Goal: Obtain resource: Download file/media

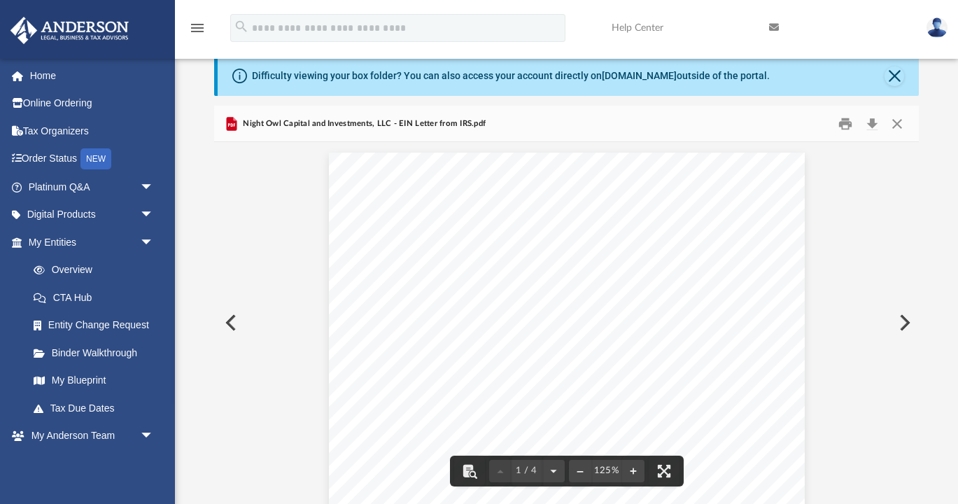
scroll to position [318, 705]
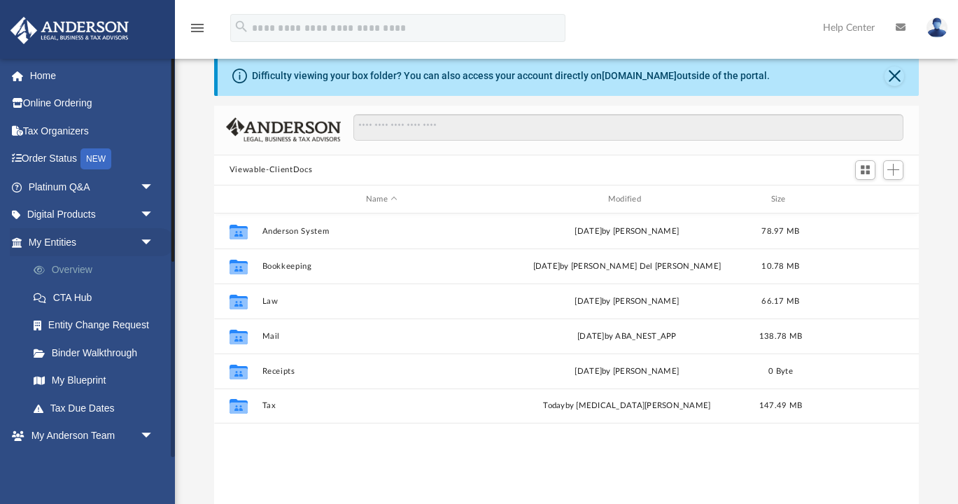
scroll to position [318, 705]
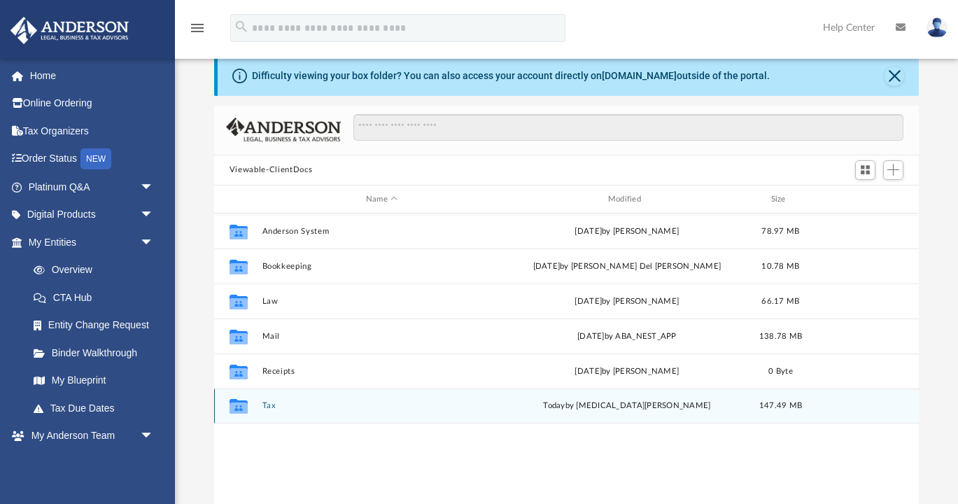
click at [264, 402] on button "Tax" at bounding box center [381, 406] width 239 height 9
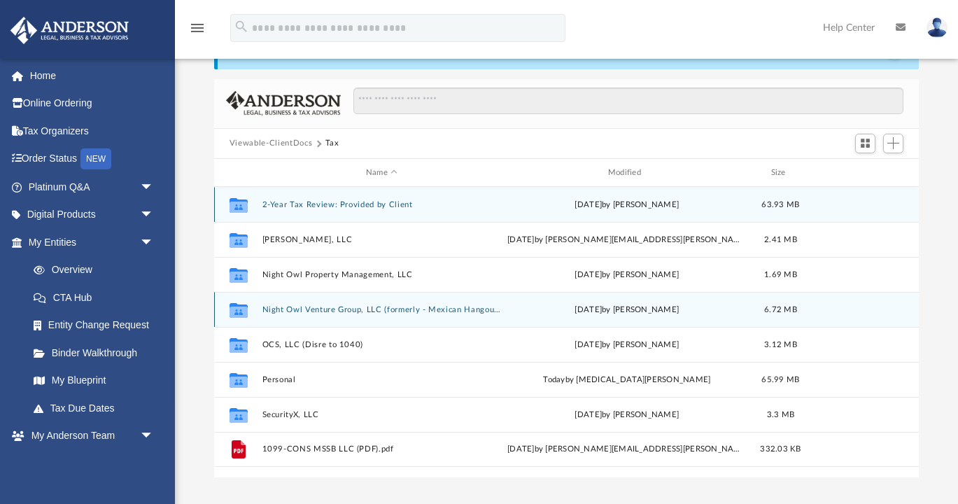
scroll to position [82, 0]
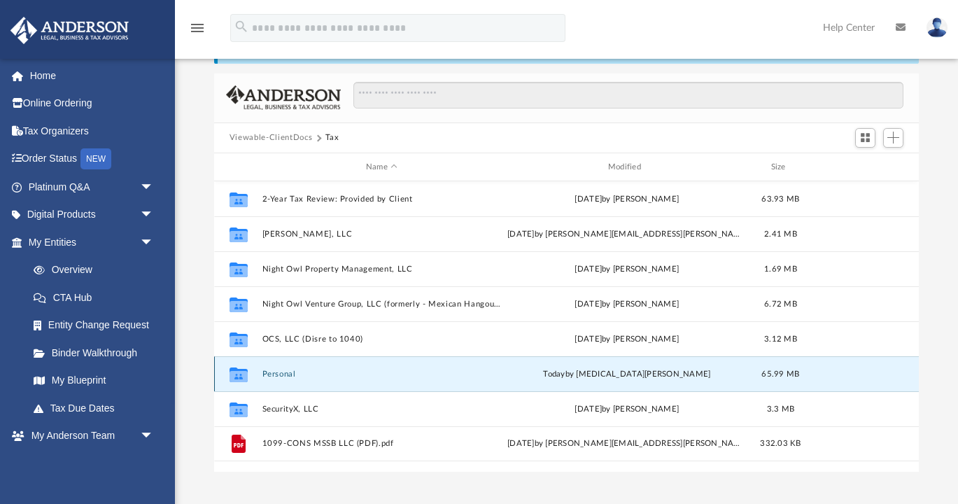
click at [278, 378] on button "Personal" at bounding box center [381, 373] width 239 height 9
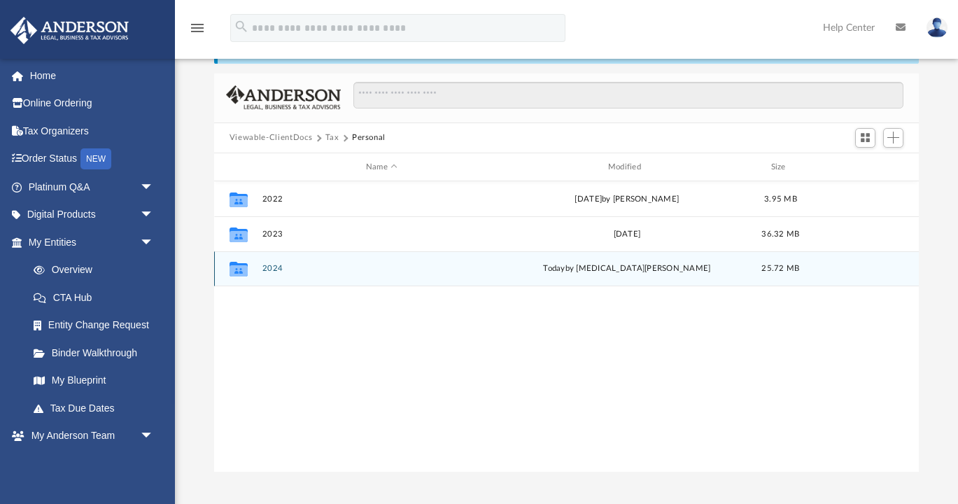
click at [278, 269] on button "2024" at bounding box center [381, 268] width 239 height 9
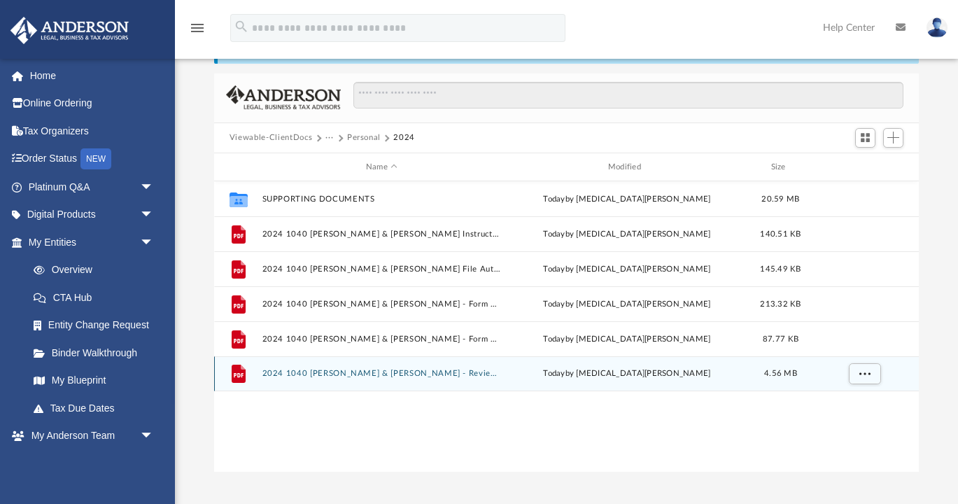
click at [407, 373] on button "2024 1040 Owlett, Andrew & Kristin - Review Copy.pdf" at bounding box center [381, 373] width 239 height 9
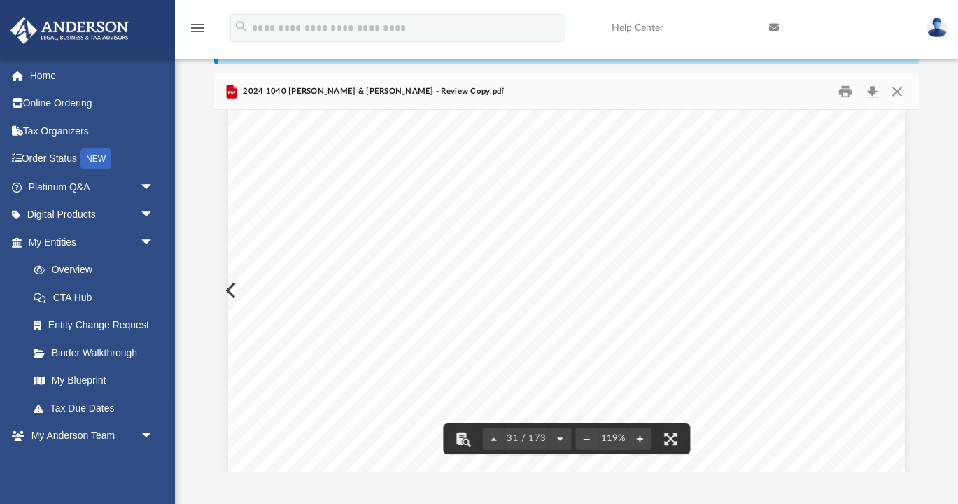
scroll to position [27274, 0]
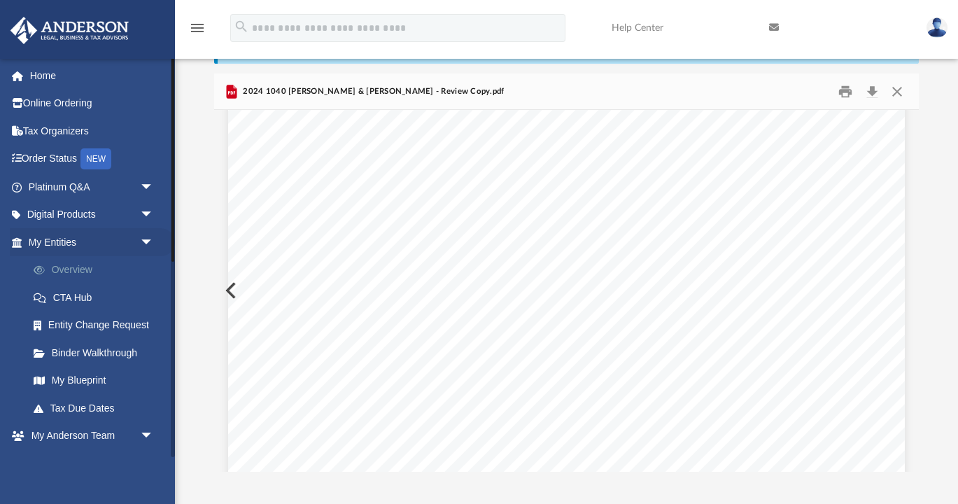
click at [64, 271] on link "Overview" at bounding box center [97, 270] width 155 height 28
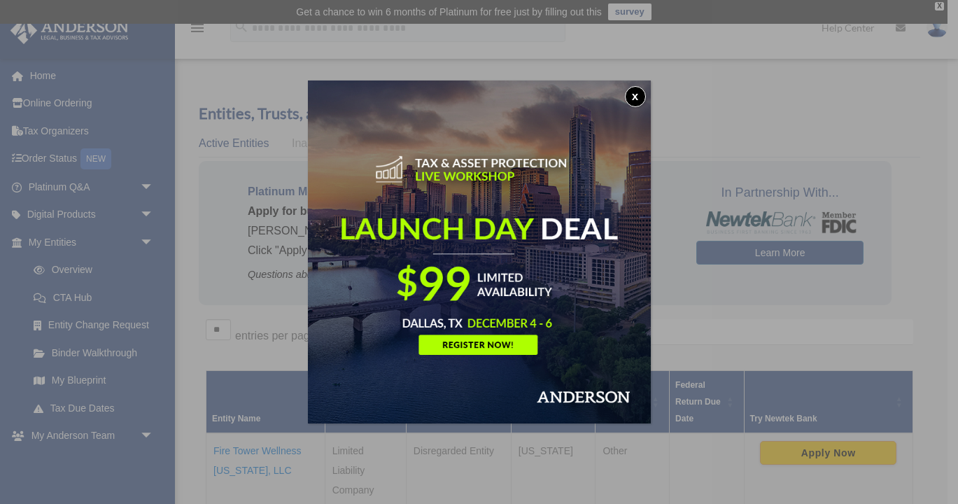
click at [637, 94] on button "x" at bounding box center [635, 96] width 21 height 21
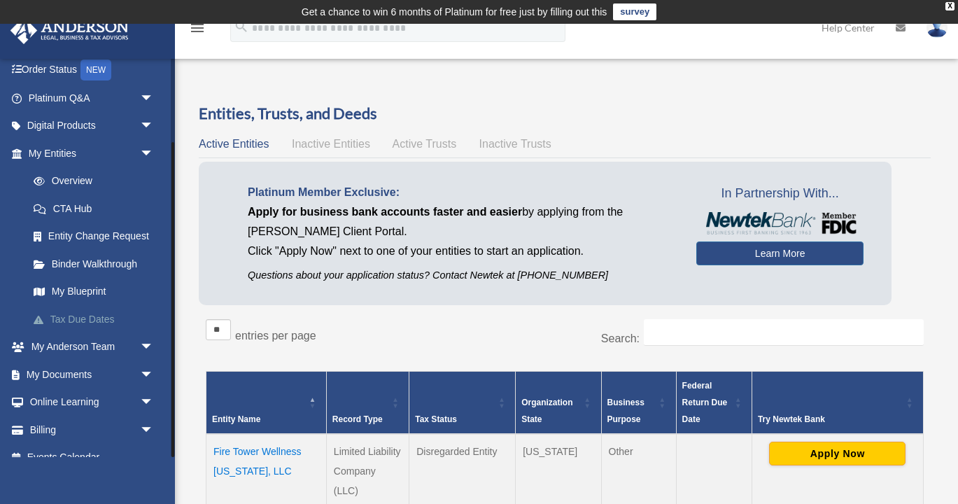
scroll to position [106, 0]
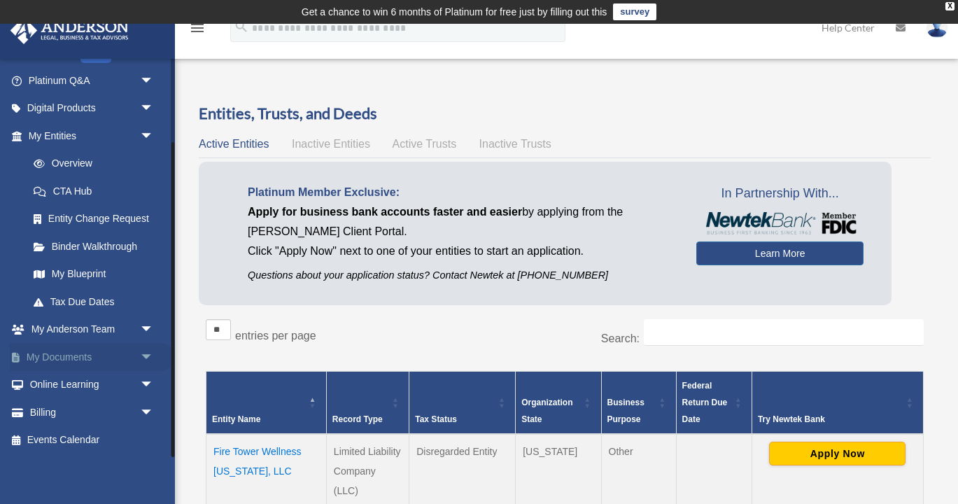
click at [146, 354] on span "arrow_drop_down" at bounding box center [154, 357] width 28 height 29
click at [69, 377] on link "Box" at bounding box center [97, 385] width 155 height 28
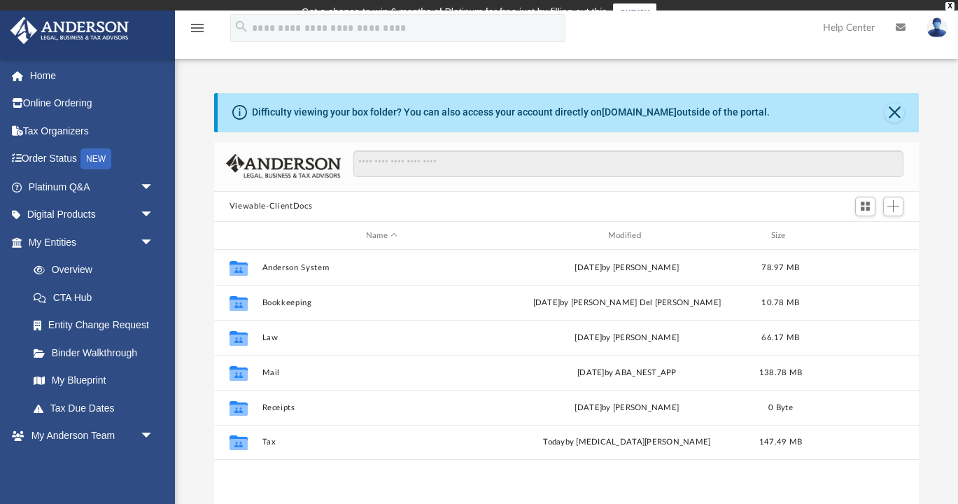
scroll to position [318, 705]
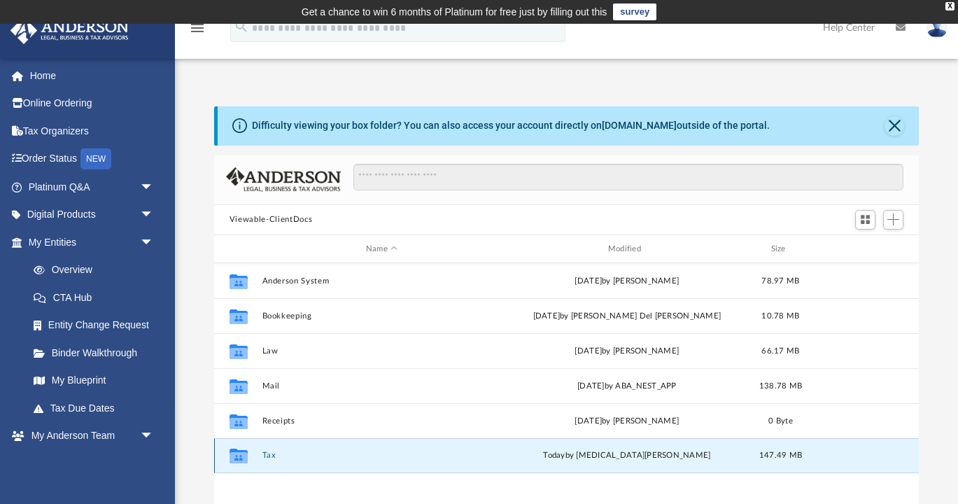
click at [269, 452] on button "Tax" at bounding box center [381, 455] width 239 height 9
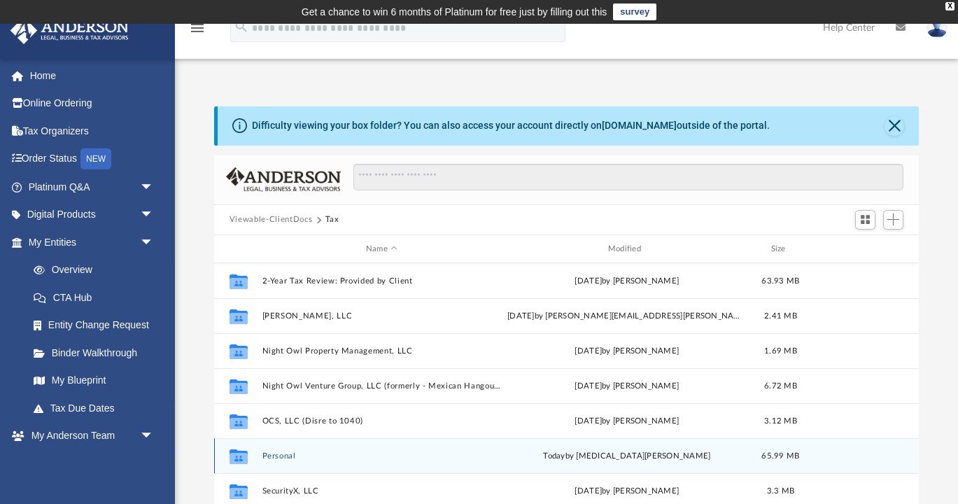
click at [288, 456] on button "Personal" at bounding box center [381, 455] width 239 height 9
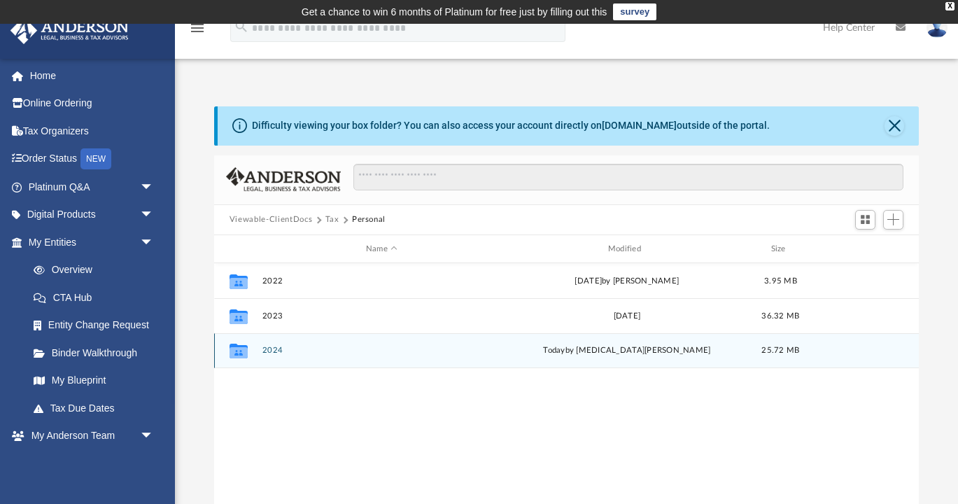
click at [273, 352] on button "2024" at bounding box center [381, 350] width 239 height 9
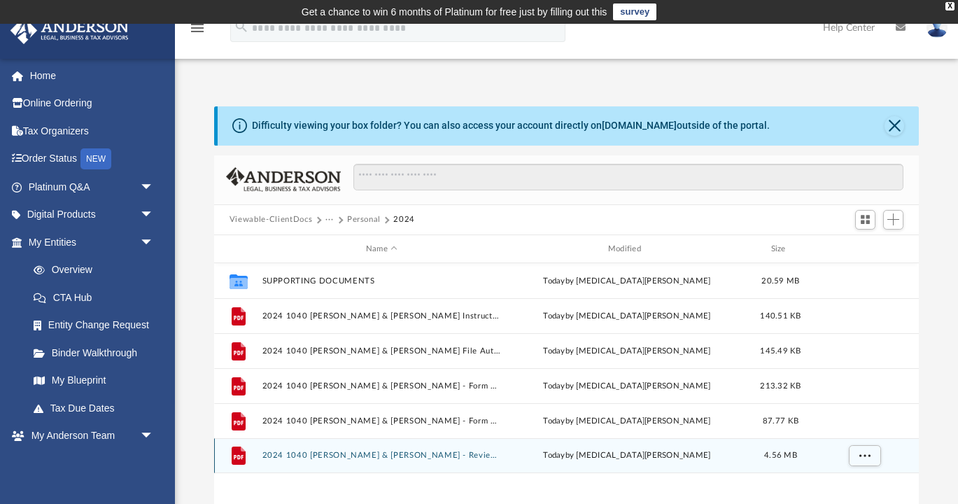
click at [393, 453] on button "2024 1040 Owlett, Andrew & Kristin - Review Copy.pdf" at bounding box center [381, 455] width 239 height 9
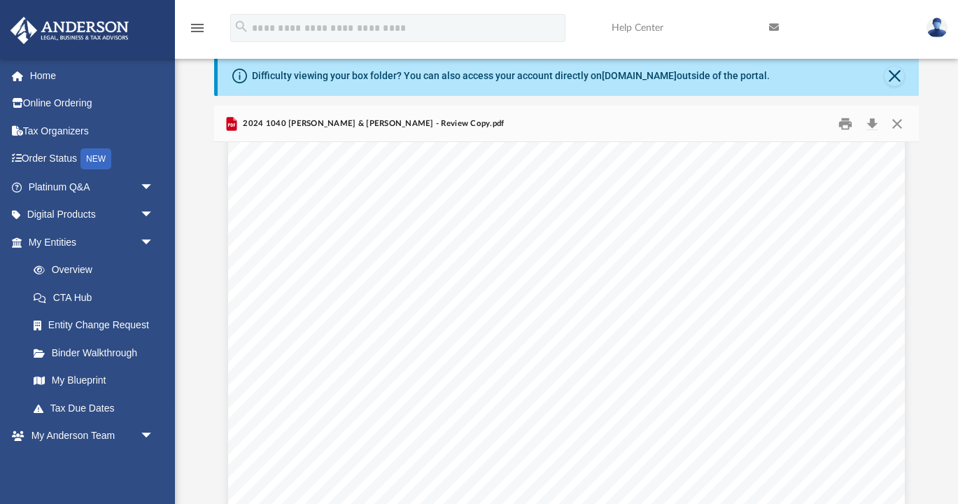
scroll to position [4606, 0]
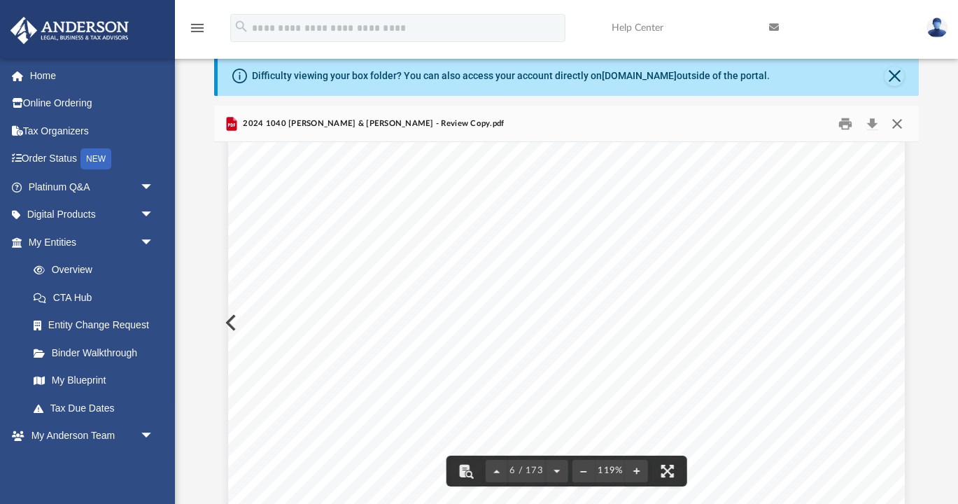
click at [901, 127] on button "Close" at bounding box center [896, 124] width 25 height 22
